Goal: Task Accomplishment & Management: Use online tool/utility

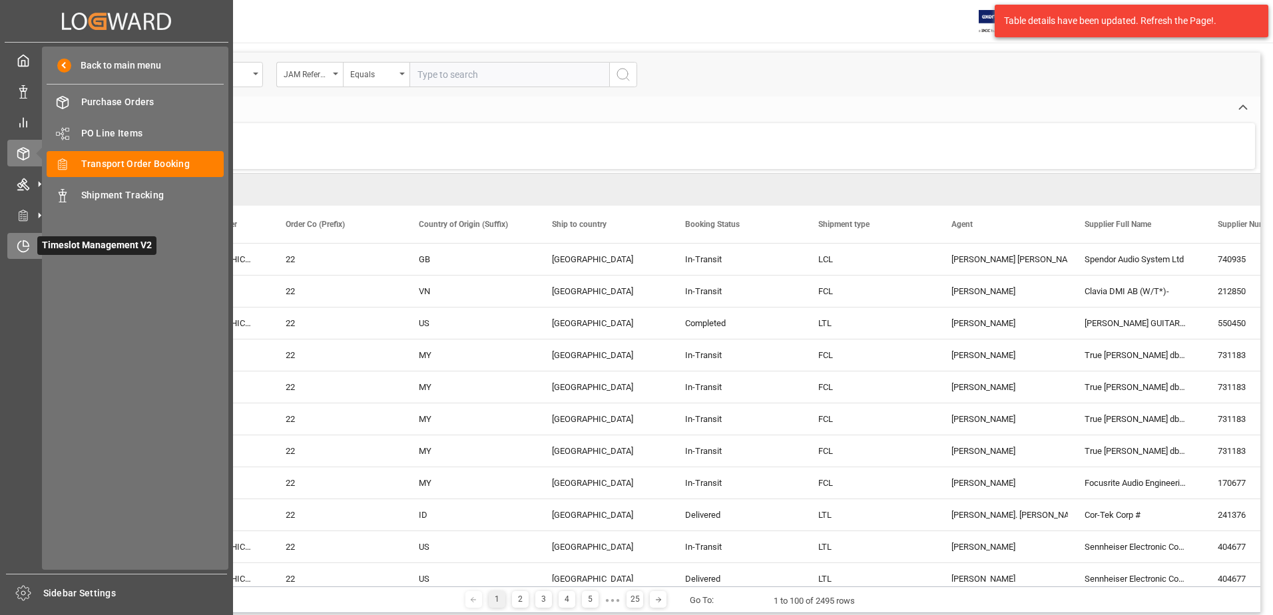
click at [10, 238] on div "Timeslot Management V2 Timeslot Management V2" at bounding box center [116, 246] width 218 height 26
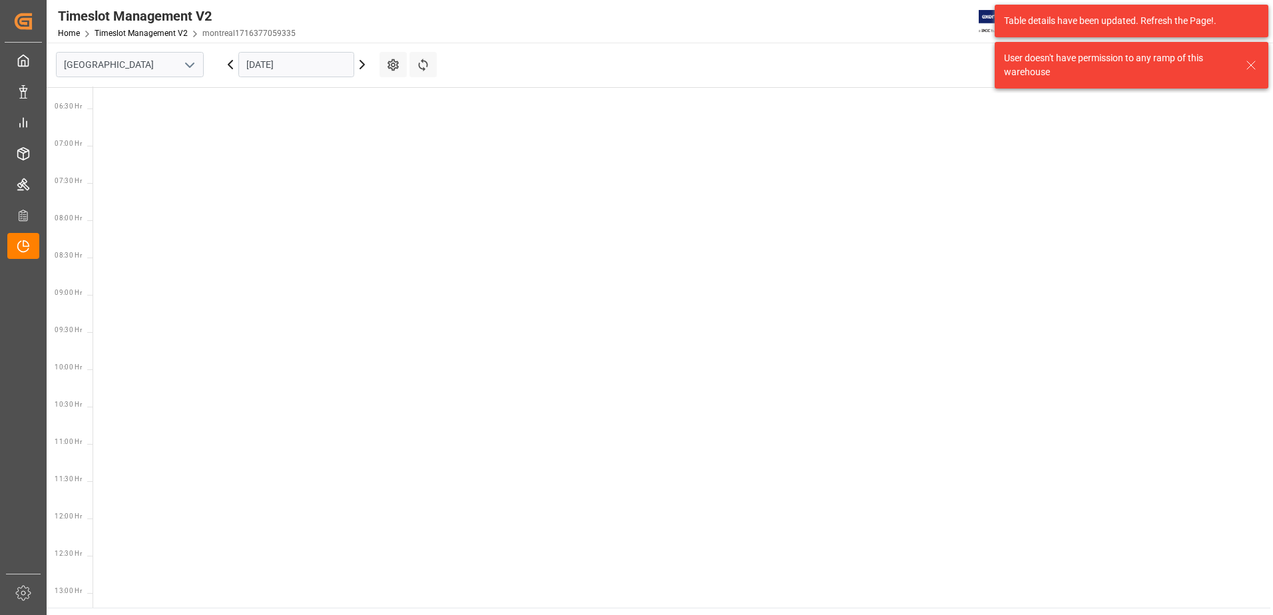
scroll to position [541, 0]
click at [190, 63] on icon "open menu" at bounding box center [190, 65] width 16 height 16
click at [126, 122] on div "Southaven" at bounding box center [130, 124] width 146 height 30
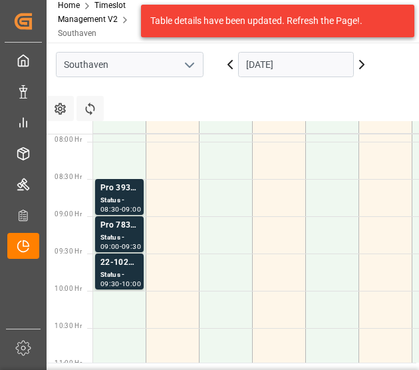
scroll to position [588, 0]
